Goal: Task Accomplishment & Management: Use online tool/utility

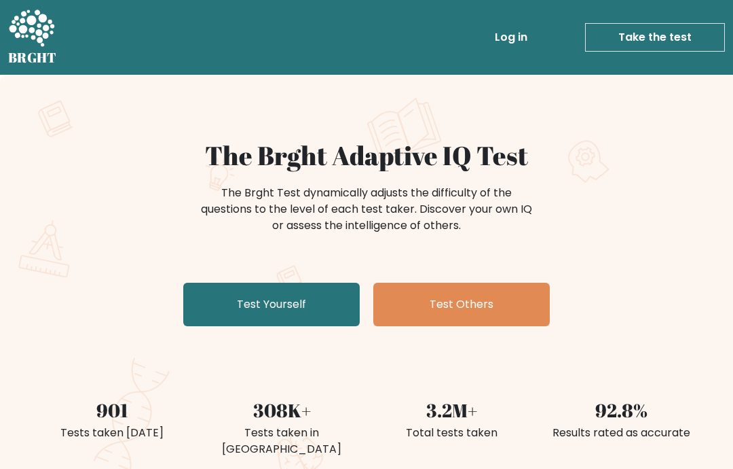
click at [309, 298] on link "Test Yourself" at bounding box center [271, 304] width 177 height 43
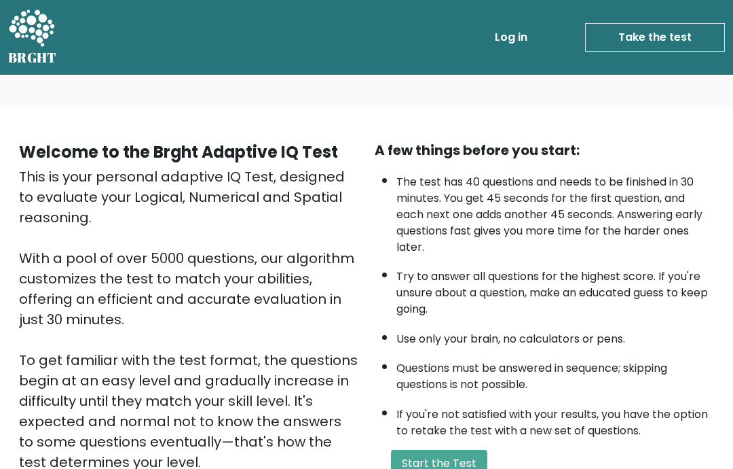
click at [465, 274] on li "Try to answer all questions for the highest score. If you're unsure about a que…" at bounding box center [556, 289] width 318 height 56
click at [450, 468] on button "Start the Test" at bounding box center [439, 463] width 96 height 27
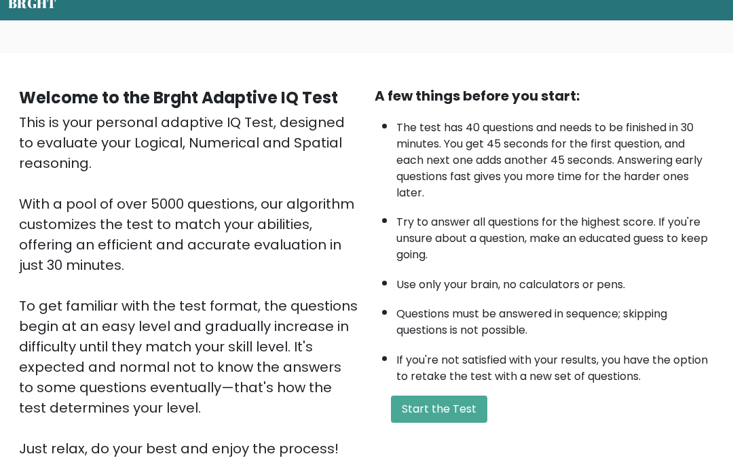
click at [471, 422] on button "Start the Test" at bounding box center [439, 408] width 96 height 27
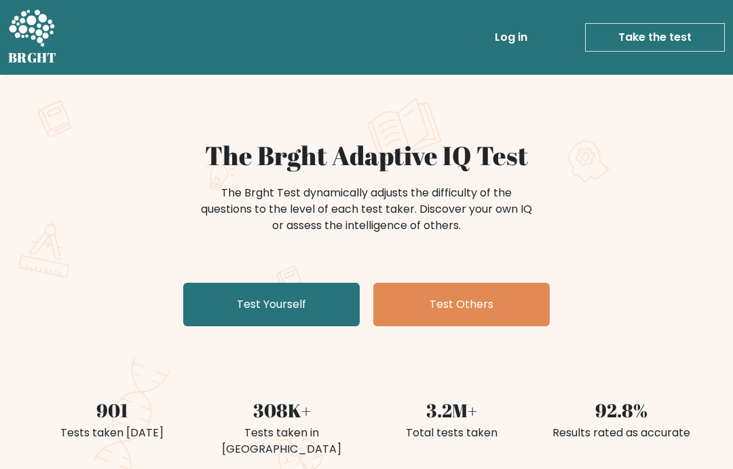
click at [338, 311] on link "Test Yourself" at bounding box center [271, 304] width 177 height 43
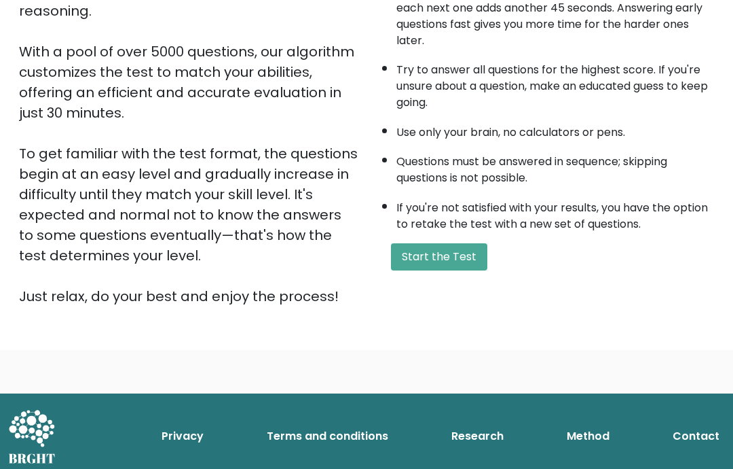
scroll to position [151, 0]
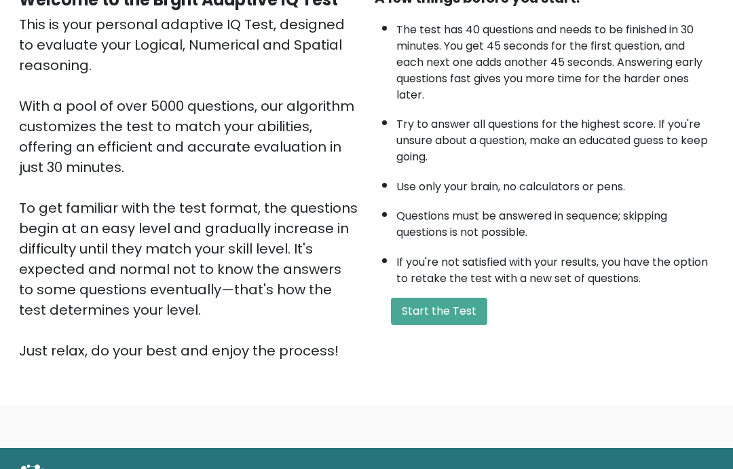
click at [465, 325] on button "Start the Test" at bounding box center [439, 311] width 96 height 27
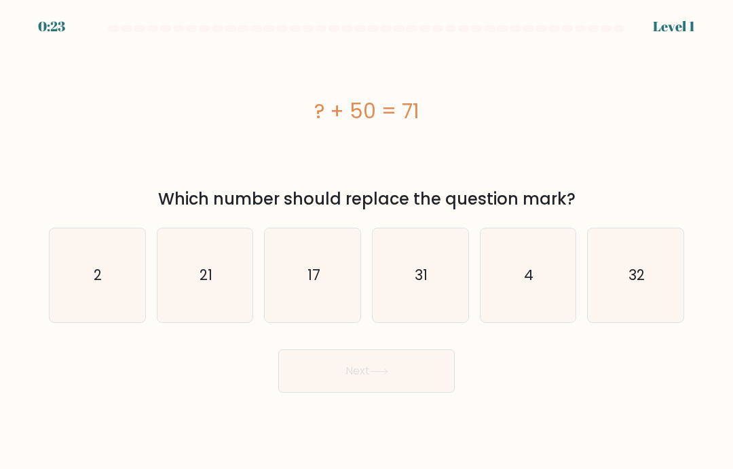
click at [242, 307] on icon "21" at bounding box center [205, 275] width 94 height 94
click at [367, 241] on input "b. 21" at bounding box center [367, 237] width 1 height 7
radio input "true"
click at [380, 393] on button "Next" at bounding box center [366, 370] width 177 height 43
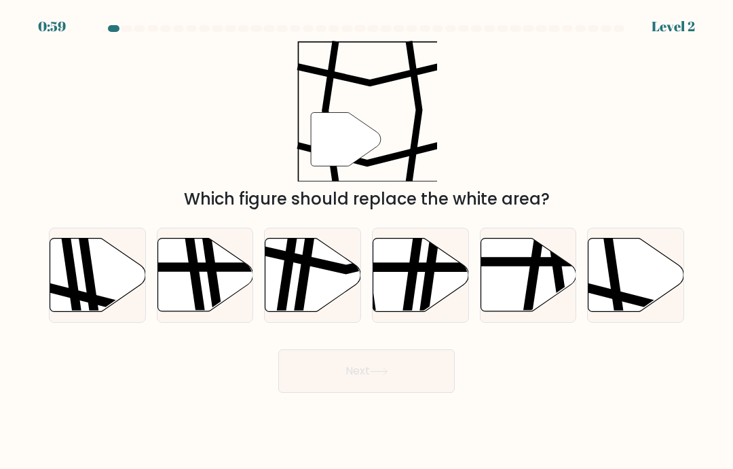
click at [621, 312] on icon at bounding box center [615, 237] width 14 height 193
click at [367, 241] on input "f." at bounding box center [367, 237] width 1 height 7
radio input "true"
click at [403, 393] on button "Next" at bounding box center [366, 370] width 177 height 43
